Goal: Information Seeking & Learning: Learn about a topic

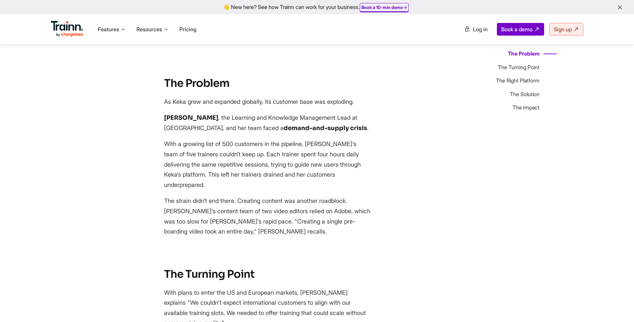
scroll to position [306, 0]
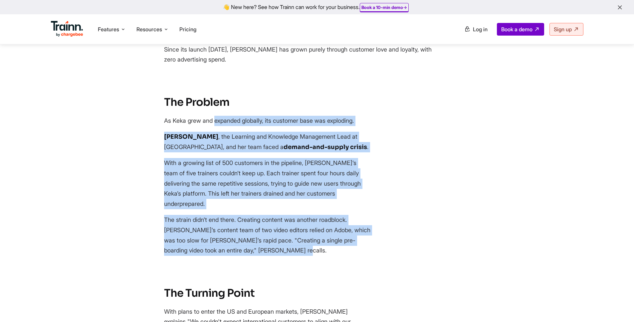
drag, startPoint x: 165, startPoint y: 101, endPoint x: 244, endPoint y: 217, distance: 140.2
click at [244, 217] on section "The Problem As Keka grew and expanded globally, its customer base was exploding…" at bounding box center [300, 175] width 273 height 161
copy section "As Keka grew and expanded globally, its customer base was exploding. Sakshi Sha…"
click at [278, 136] on section "The Problem As Keka grew and expanded globally, its customer base was exploding…" at bounding box center [300, 175] width 273 height 161
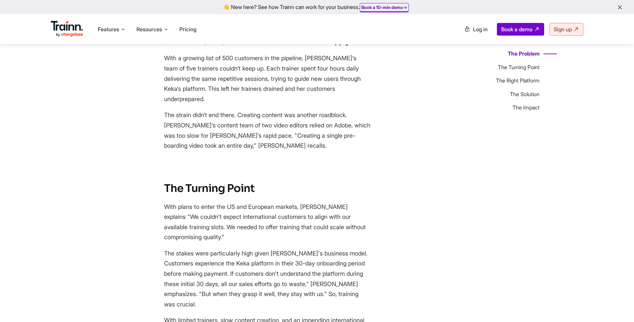
scroll to position [439, 0]
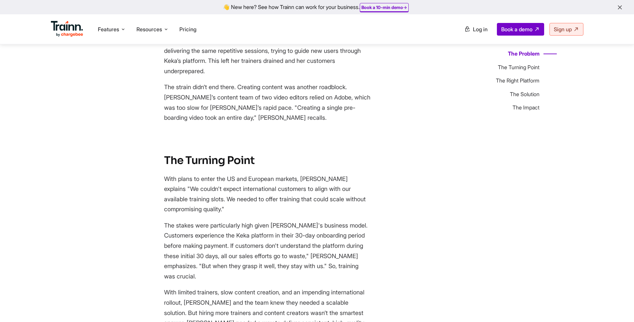
click at [197, 4] on div "👋 New here? See how Trainn can work for your business. Book a 10-min demo →" at bounding box center [317, 7] width 626 height 6
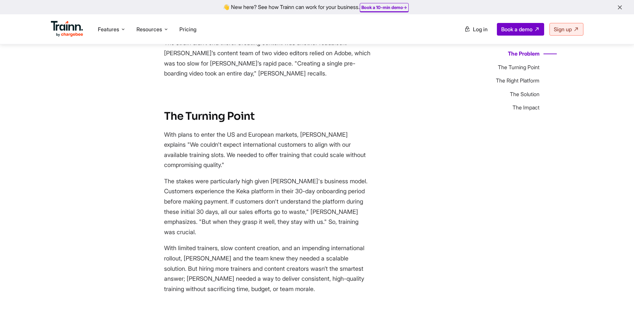
scroll to position [486, 0]
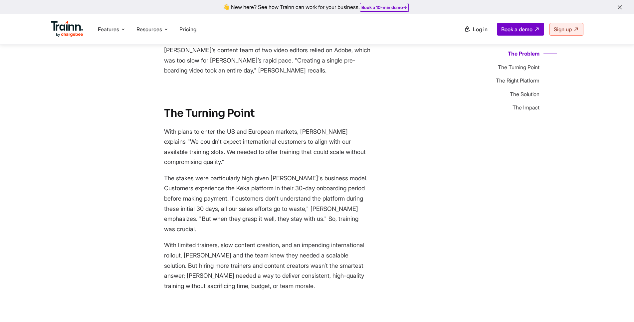
click at [395, 38] on div "Features Product Videos Create product & how-to videos in multiple languages. G…" at bounding box center [317, 29] width 559 height 30
click at [287, 129] on p "With plans to enter the US and European markets, [PERSON_NAME] explains "We cou…" at bounding box center [267, 147] width 206 height 41
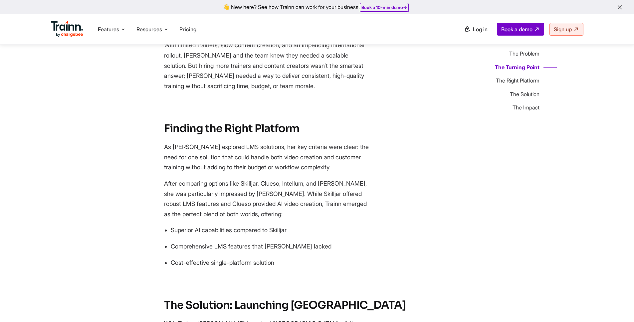
scroll to position [686, 0]
drag, startPoint x: 160, startPoint y: 99, endPoint x: 295, endPoint y: 233, distance: 190.0
click at [295, 233] on div "The Problem The [GEOGRAPHIC_DATA] The Right Platform The Solution The Impact Ho…" at bounding box center [317, 252] width 479 height 1732
copy section "Finding the Right Platform As Sakshi explored LMS solutions, her key criteria w…"
click at [253, 142] on p "As [PERSON_NAME] explored LMS solutions, her key criteria were clear: the need …" at bounding box center [267, 157] width 206 height 31
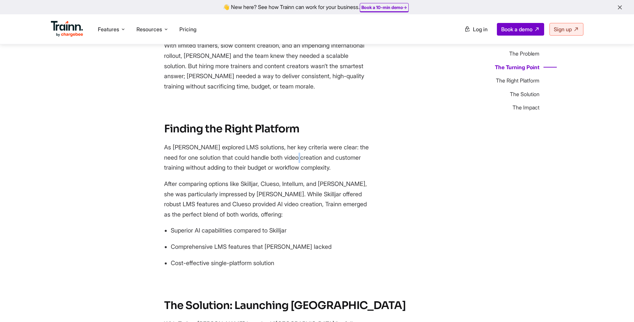
click at [253, 142] on p "As [PERSON_NAME] explored LMS solutions, her key criteria were clear: the need …" at bounding box center [267, 157] width 206 height 31
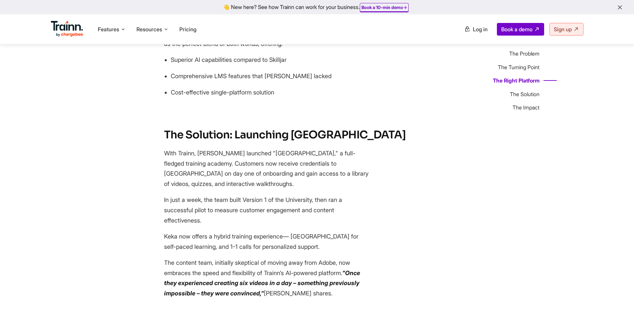
scroll to position [750, 0]
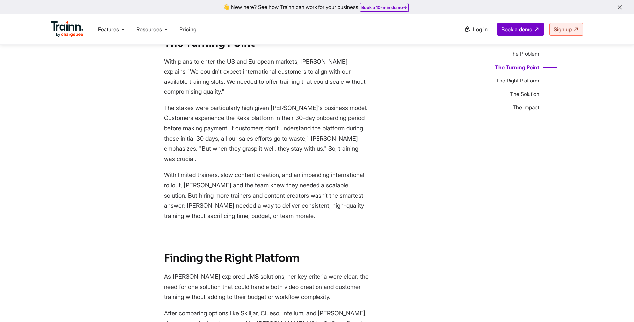
scroll to position [555, 0]
click at [267, 171] on p "With limited trainers, slow content creation, and an impending international ro…" at bounding box center [267, 196] width 206 height 51
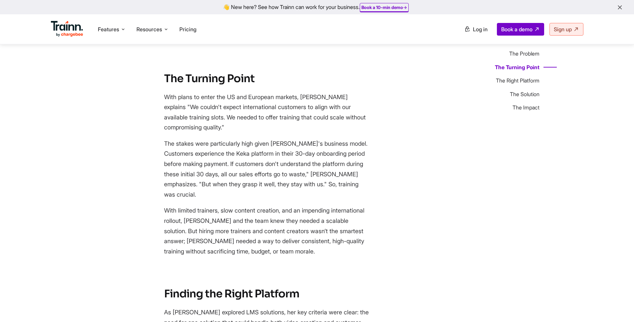
scroll to position [517, 0]
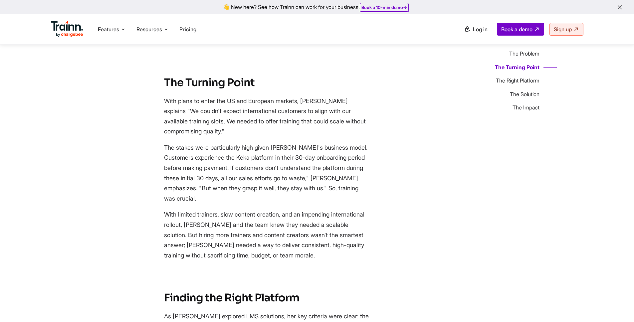
drag, startPoint x: 302, startPoint y: 222, endPoint x: 152, endPoint y: 76, distance: 208.8
copy section "Lore ipsum do sitam con AD eli Seddoeiu tempori, Utlabo etdolore "Ma aliqua'e a…"
click at [237, 151] on p "The stakes were particularly high given [PERSON_NAME]'s business model. Custome…" at bounding box center [267, 173] width 206 height 61
click at [243, 143] on p "The stakes were particularly high given [PERSON_NAME]'s business model. Custome…" at bounding box center [267, 173] width 206 height 61
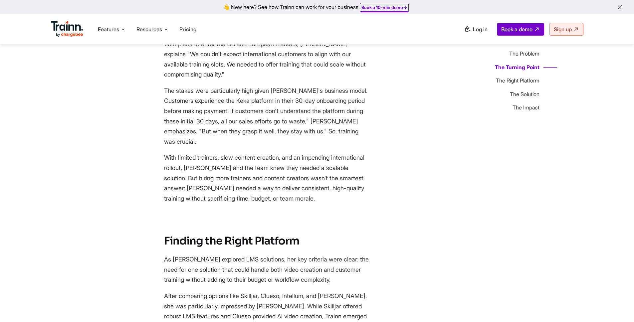
scroll to position [657, 0]
